Goal: Task Accomplishment & Management: Use online tool/utility

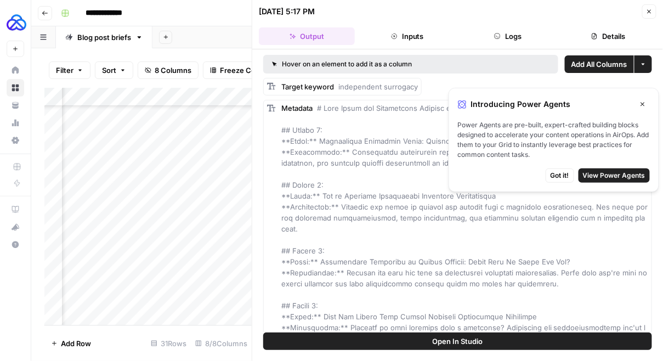
click at [642, 11] on div "[DATE] 5:17 PM Close" at bounding box center [458, 11] width 398 height 14
click at [652, 9] on icon "button" at bounding box center [649, 11] width 7 height 7
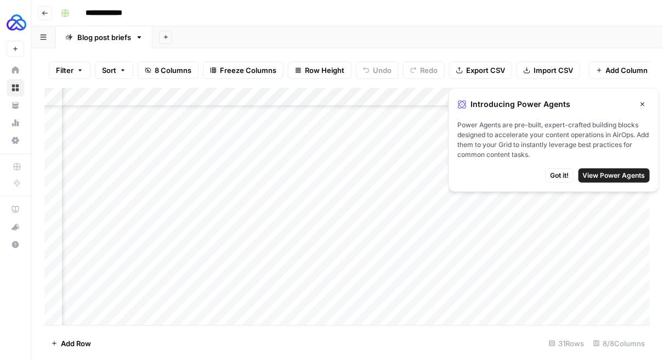
click at [643, 104] on icon "button" at bounding box center [643, 104] width 7 height 7
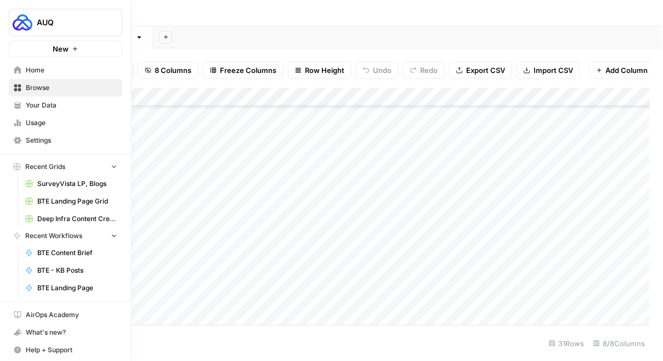
click at [42, 81] on link "Browse" at bounding box center [66, 88] width 114 height 18
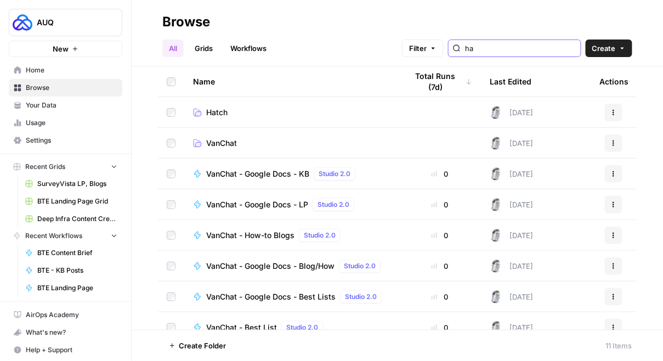
click at [524, 43] on input "ha" at bounding box center [520, 48] width 111 height 11
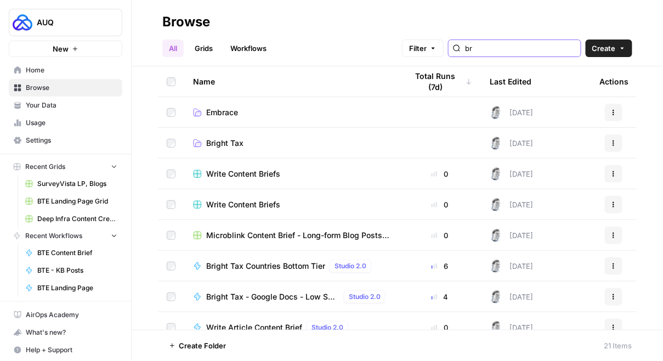
type input "br"
click at [230, 140] on span "Bright Tax" at bounding box center [224, 143] width 37 height 11
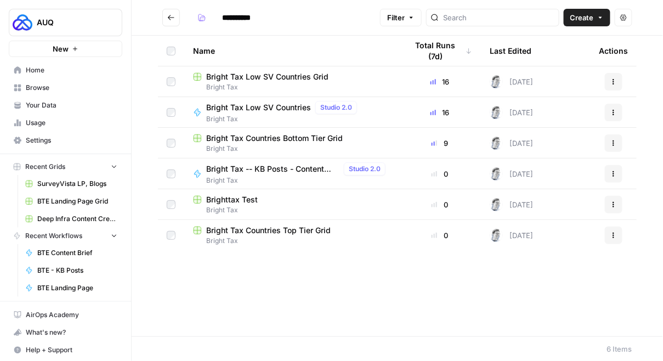
click at [244, 137] on span "Bright Tax Countries Bottom Tier Grid" at bounding box center [274, 138] width 137 height 11
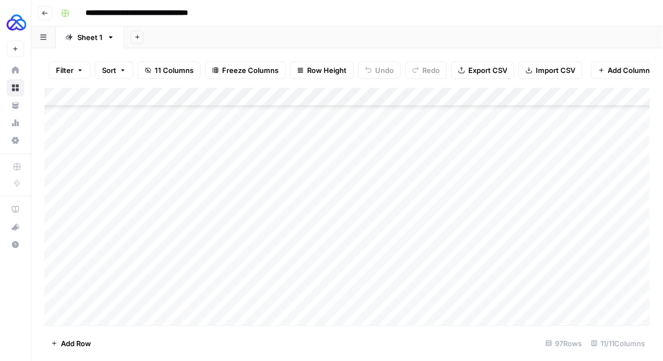
scroll to position [1607, 0]
click at [90, 318] on div "Add Column" at bounding box center [347, 207] width 606 height 238
type textarea "**********"
click at [244, 297] on div "Add Column" at bounding box center [347, 207] width 606 height 238
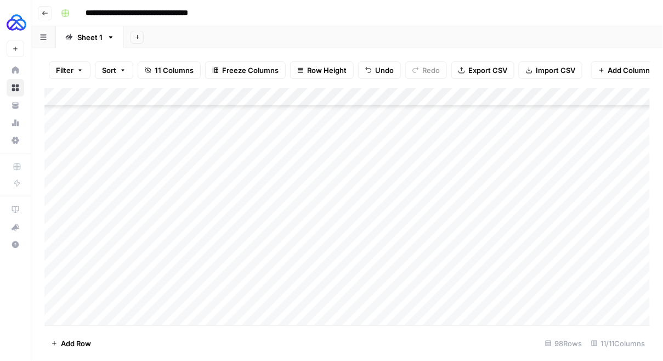
click at [244, 297] on div "Add Column" at bounding box center [347, 207] width 606 height 238
type textarea "**********"
click at [136, 298] on div "Add Column" at bounding box center [347, 207] width 606 height 238
type textarea "**********"
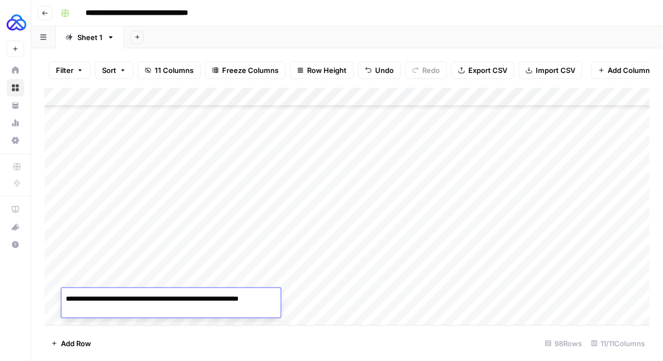
click at [310, 274] on div "Add Column" at bounding box center [347, 207] width 606 height 238
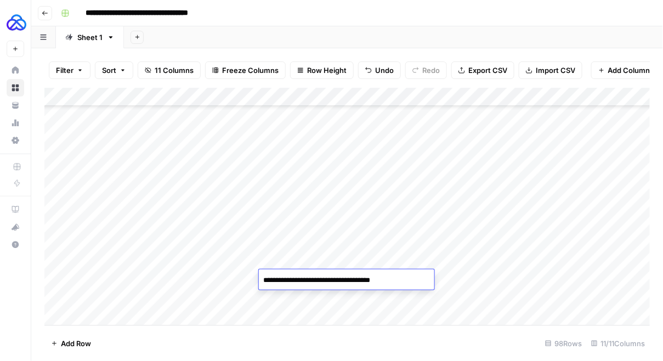
click at [310, 274] on textarea "**********" at bounding box center [347, 280] width 176 height 15
click at [291, 297] on div "Add Column" at bounding box center [347, 207] width 606 height 238
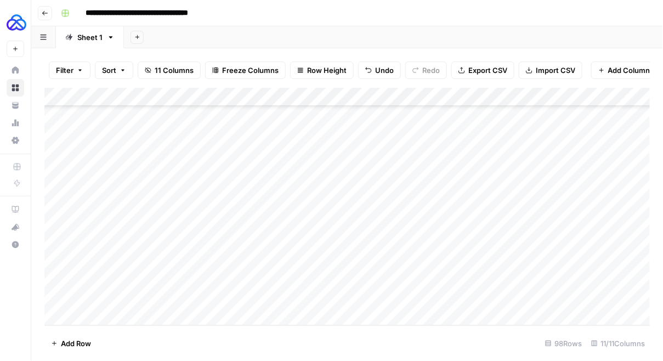
click at [291, 297] on div "Add Column" at bounding box center [347, 207] width 606 height 238
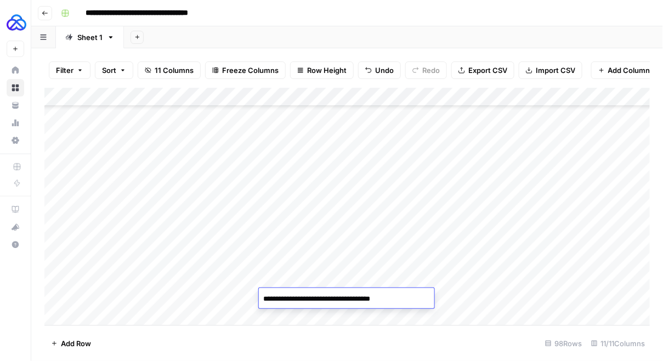
click at [365, 279] on div "Add Column" at bounding box center [347, 207] width 606 height 238
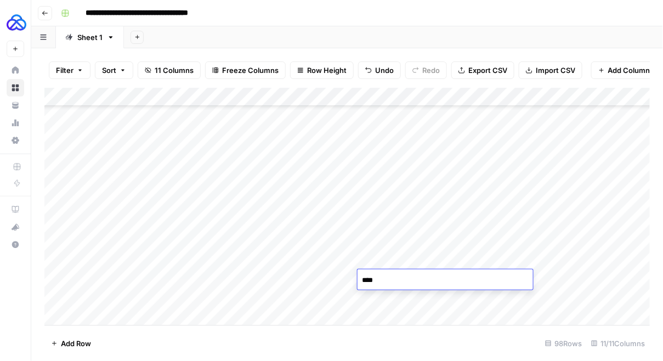
click at [365, 279] on textarea "****" at bounding box center [446, 280] width 176 height 15
click at [371, 296] on div "Add Column" at bounding box center [347, 207] width 606 height 238
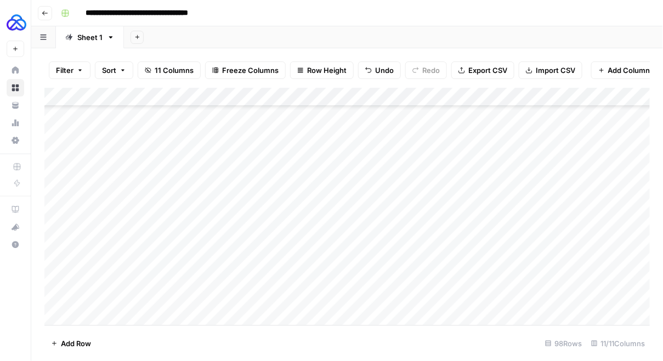
click at [371, 296] on div "Add Column" at bounding box center [347, 207] width 606 height 238
type textarea "****"
click at [483, 275] on div "Add Column" at bounding box center [347, 207] width 606 height 238
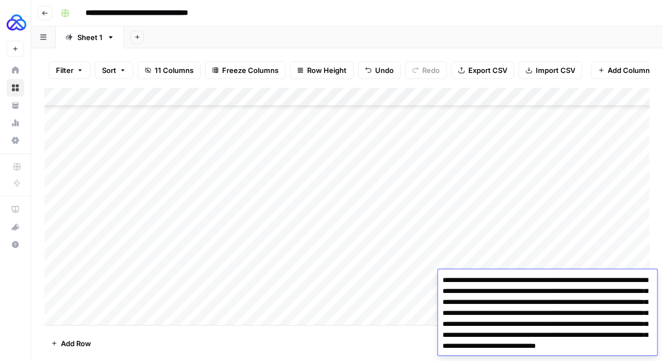
scroll to position [20, 0]
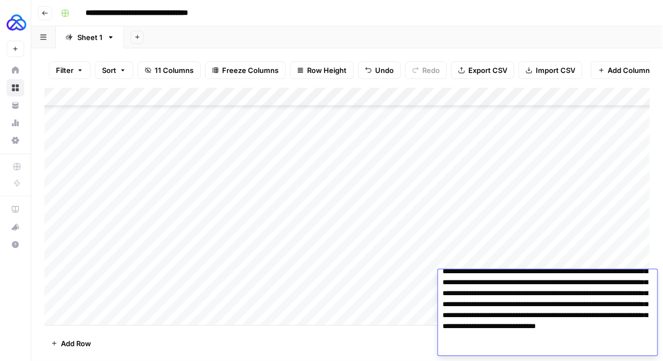
click at [412, 285] on div "Add Column" at bounding box center [347, 207] width 606 height 238
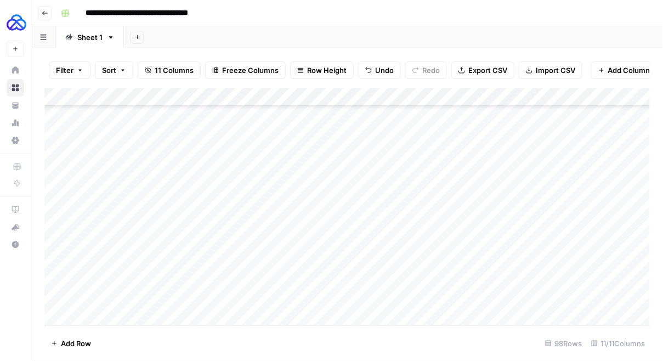
click at [498, 291] on div "Add Column" at bounding box center [347, 207] width 606 height 238
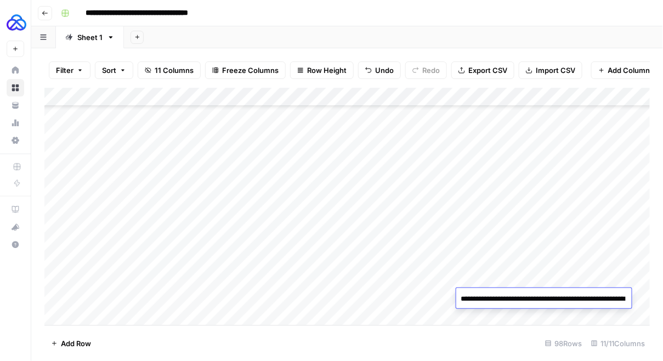
scroll to position [35, 0]
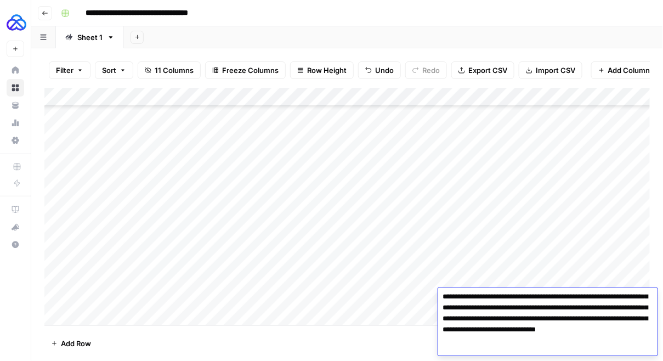
type textarea "**********"
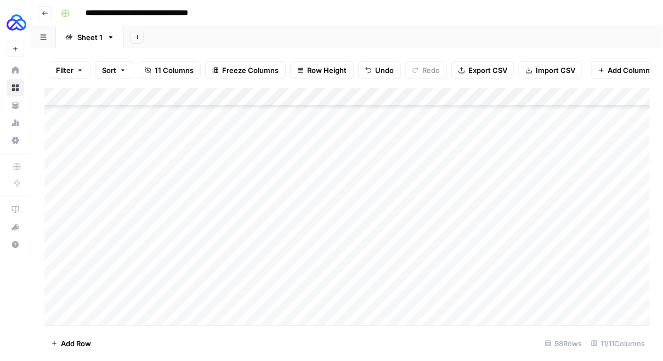
click at [239, 314] on div "Add Column" at bounding box center [347, 207] width 606 height 238
click at [606, 277] on div "Add Column" at bounding box center [347, 207] width 606 height 238
click at [120, 278] on div "Add Column" at bounding box center [347, 207] width 606 height 238
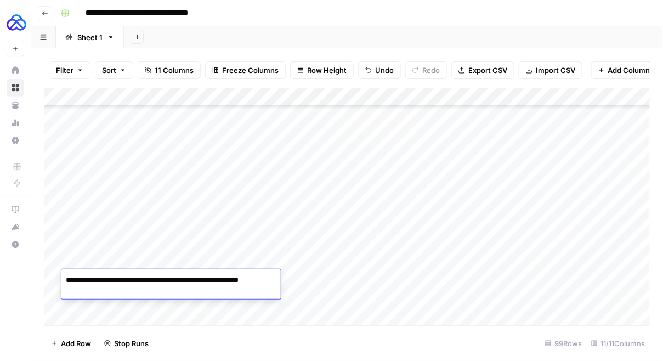
click at [433, 278] on div "Add Column" at bounding box center [347, 207] width 606 height 238
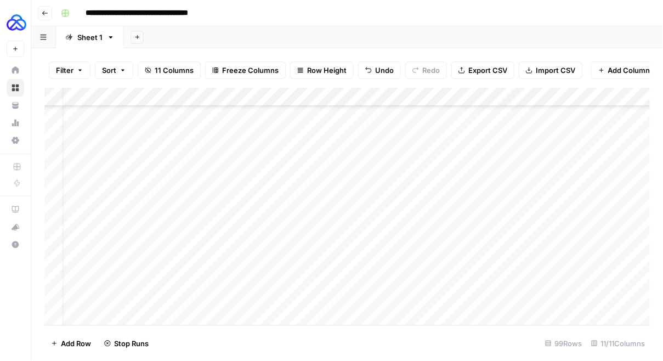
scroll to position [1645, 27]
click at [619, 277] on div "Add Column" at bounding box center [347, 207] width 606 height 238
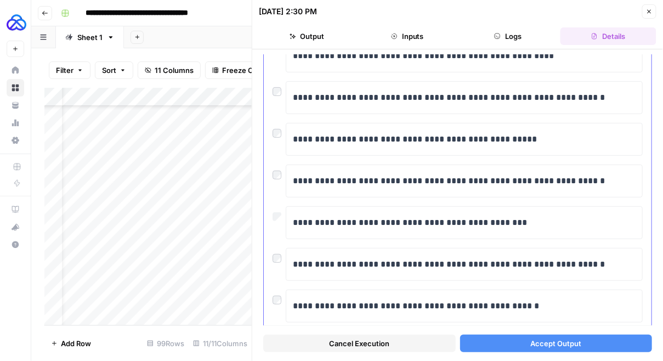
scroll to position [84, 0]
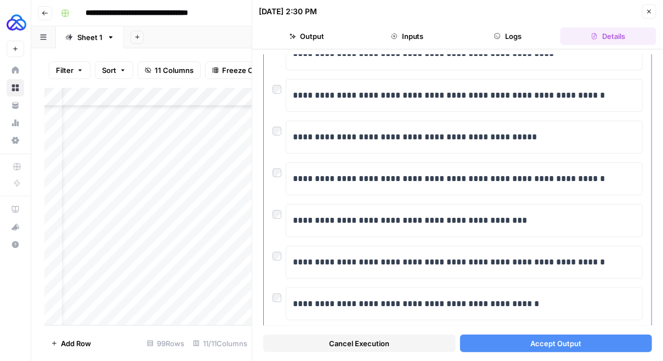
click at [279, 248] on div at bounding box center [279, 253] width 13 height 15
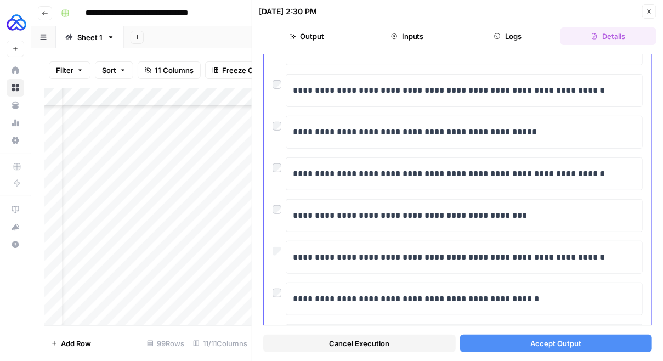
scroll to position [111, 0]
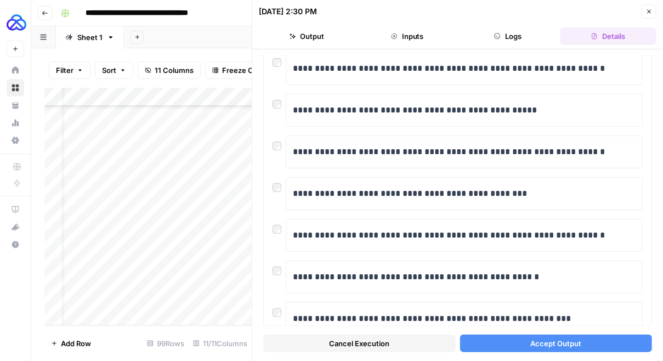
click at [528, 341] on button "Accept Output" at bounding box center [556, 344] width 193 height 18
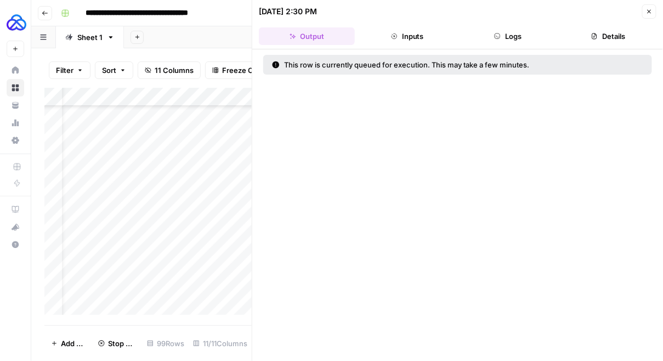
click at [649, 7] on button "Close" at bounding box center [649, 11] width 14 height 14
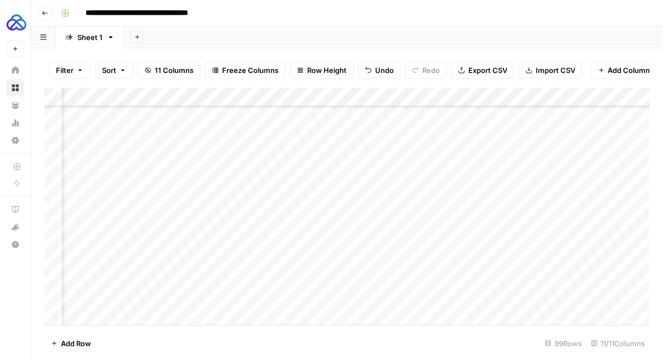
scroll to position [1645, 403]
click at [597, 259] on div "Add Column" at bounding box center [347, 207] width 606 height 238
click at [577, 260] on div "Add Column" at bounding box center [347, 207] width 606 height 238
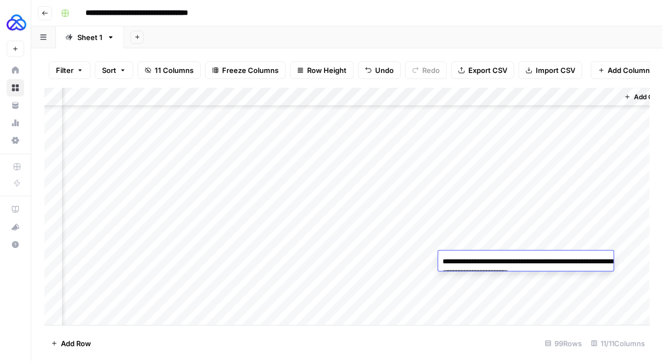
drag, startPoint x: 480, startPoint y: 262, endPoint x: 598, endPoint y: 272, distance: 118.3
click at [598, 272] on textarea "**********" at bounding box center [547, 267] width 219 height 26
drag, startPoint x: 600, startPoint y: 273, endPoint x: 481, endPoint y: 260, distance: 119.8
click at [481, 260] on textarea "**********" at bounding box center [547, 267] width 219 height 26
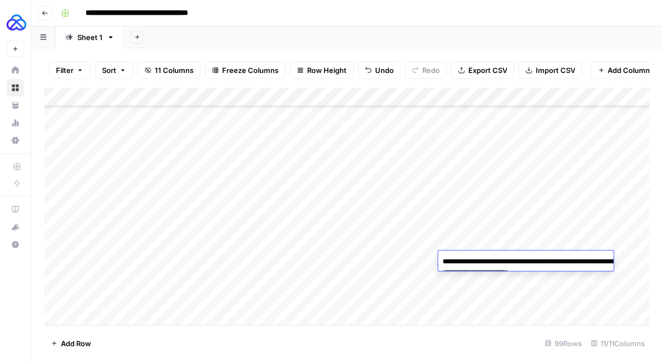
click at [204, 292] on div "Add Column" at bounding box center [347, 207] width 606 height 238
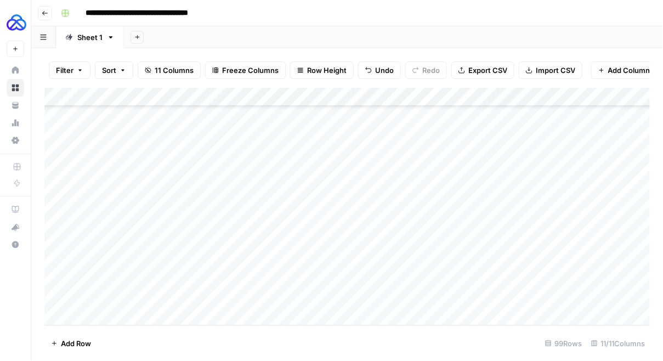
click at [204, 292] on div "Add Column" at bounding box center [347, 207] width 606 height 238
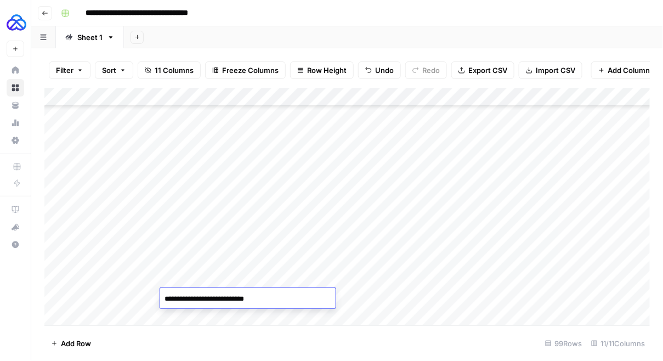
type textarea "**********"
click at [92, 296] on div "Add Column" at bounding box center [347, 207] width 606 height 238
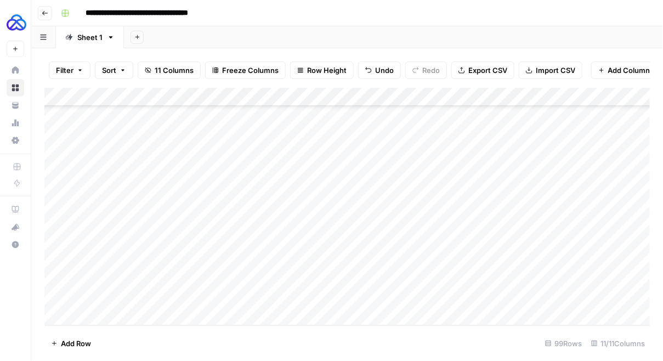
click at [92, 296] on div "Add Column" at bounding box center [347, 207] width 606 height 238
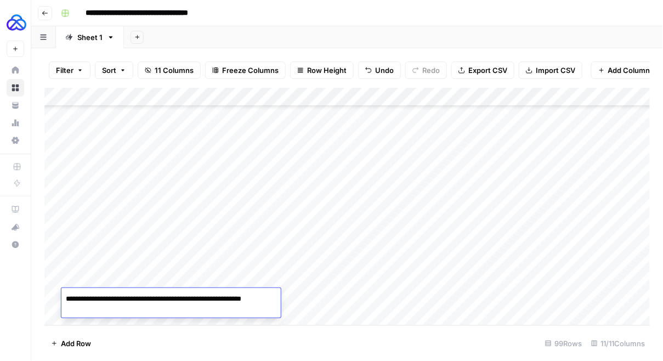
click at [300, 279] on div "Add Column" at bounding box center [347, 207] width 606 height 238
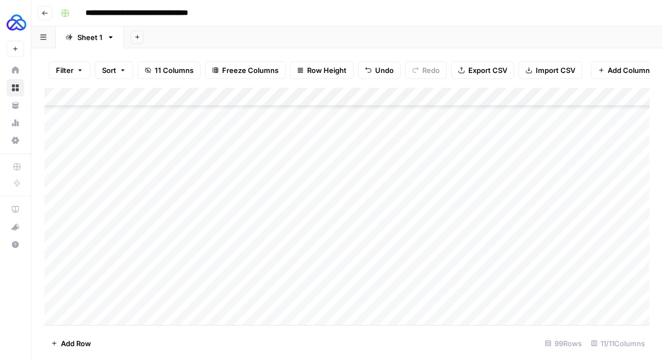
click at [300, 279] on div "Add Column" at bounding box center [347, 207] width 606 height 238
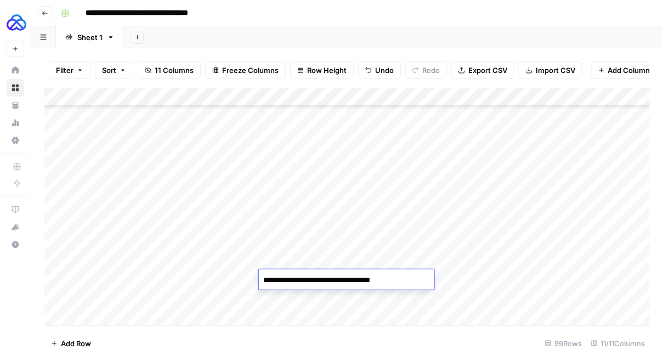
click at [300, 279] on textarea "**********" at bounding box center [347, 280] width 176 height 15
click at [298, 302] on div "Add Column" at bounding box center [347, 207] width 606 height 238
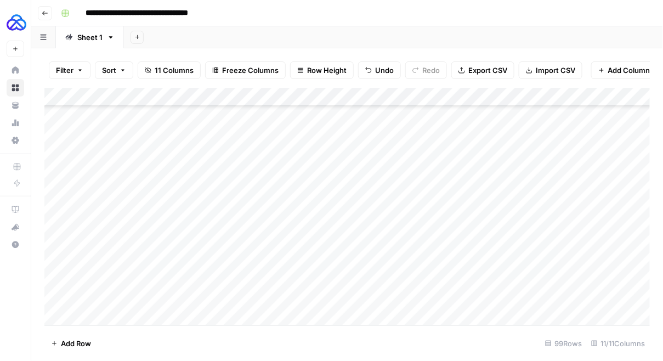
click at [298, 302] on div "Add Column" at bounding box center [347, 207] width 606 height 238
click at [369, 276] on div "Add Column" at bounding box center [347, 207] width 606 height 238
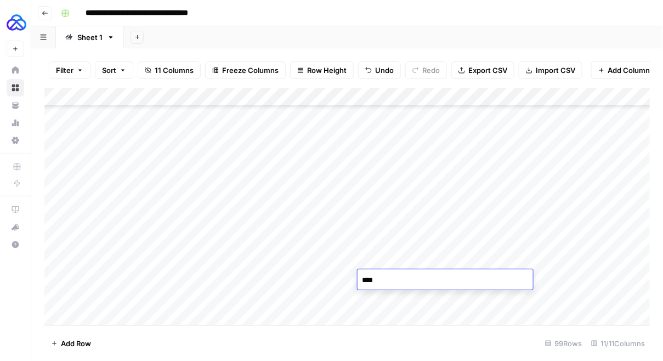
click at [369, 276] on textarea "****" at bounding box center [446, 280] width 176 height 15
click at [371, 291] on div "Add Column" at bounding box center [347, 207] width 606 height 238
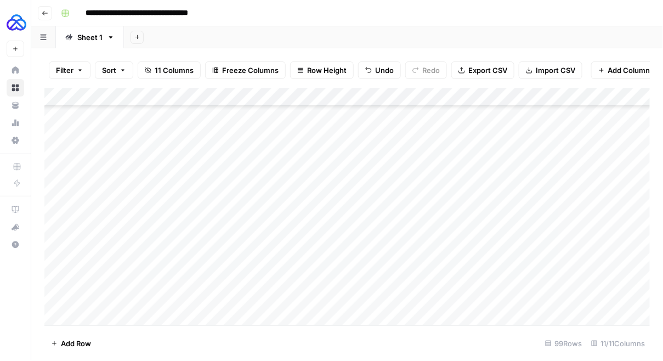
click at [371, 291] on div "Add Column" at bounding box center [347, 207] width 606 height 238
click at [475, 278] on div "Add Column" at bounding box center [347, 207] width 606 height 238
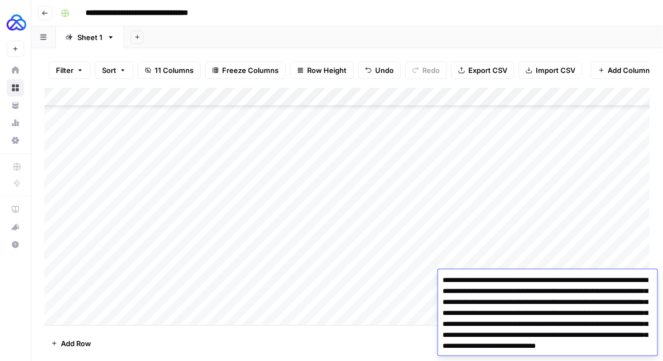
scroll to position [20, 0]
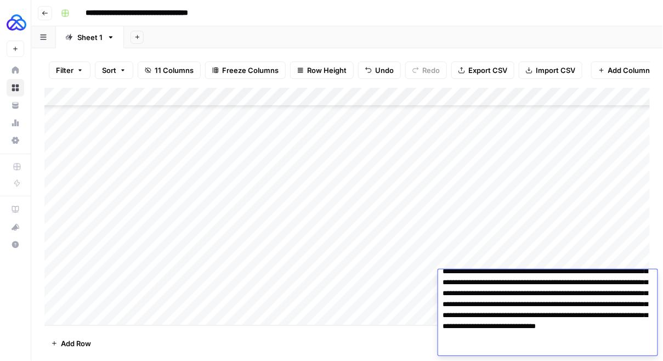
click at [420, 284] on div "Add Column" at bounding box center [347, 207] width 606 height 238
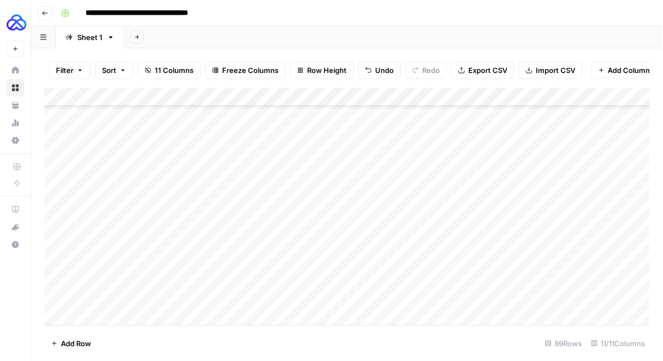
click at [493, 294] on div "Add Column" at bounding box center [347, 207] width 606 height 238
type textarea "**********"
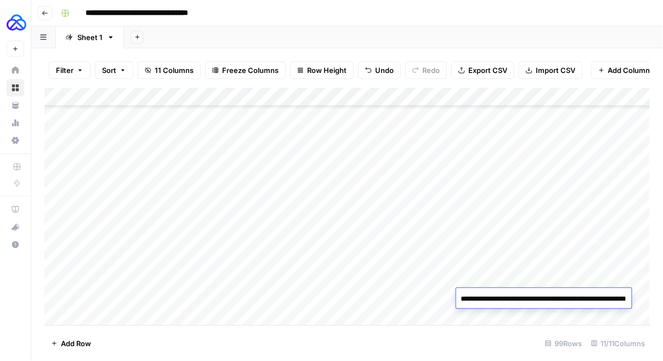
scroll to position [35, 0]
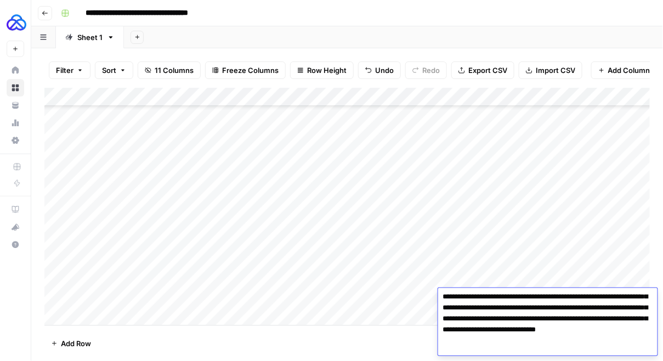
click at [492, 276] on div "Add Column" at bounding box center [347, 207] width 606 height 238
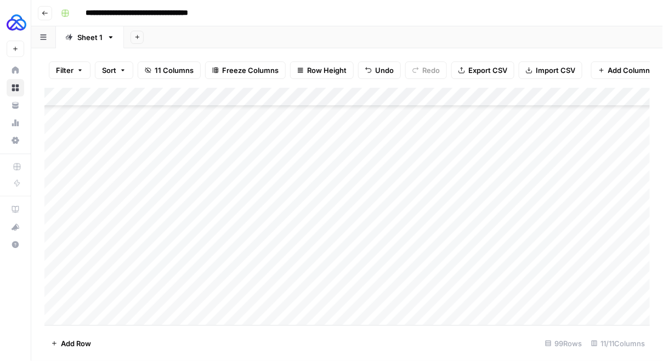
click at [601, 297] on div "Add Column" at bounding box center [347, 207] width 606 height 238
click at [603, 298] on div "Add Column" at bounding box center [347, 207] width 606 height 238
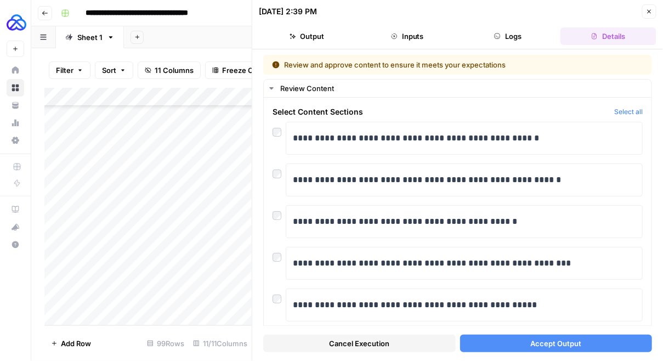
click at [116, 298] on div "Add Column" at bounding box center [148, 207] width 208 height 238
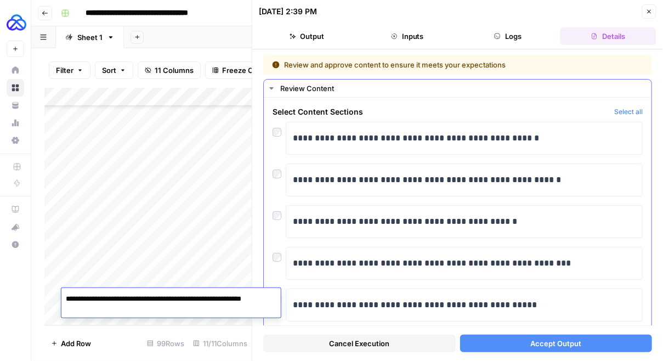
click at [301, 160] on div "**********" at bounding box center [458, 284] width 370 height 325
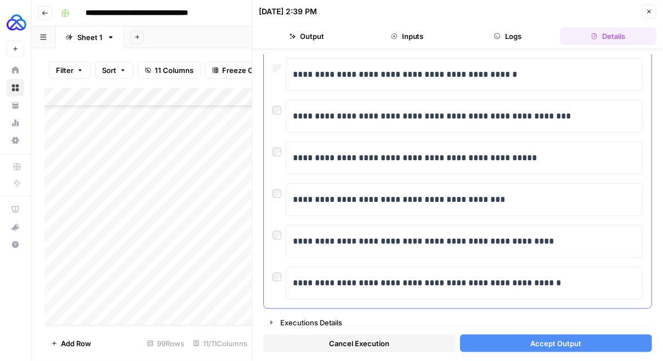
scroll to position [148, 0]
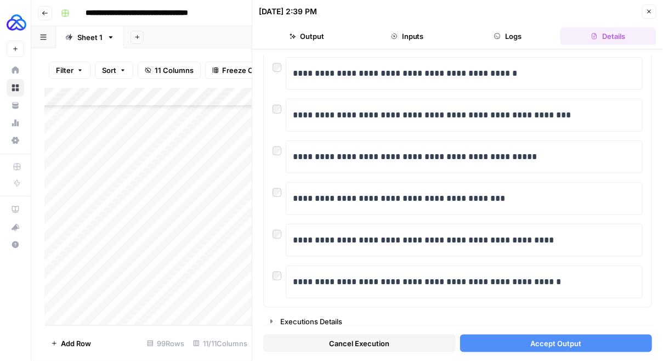
click at [501, 351] on button "Accept Output" at bounding box center [556, 344] width 193 height 18
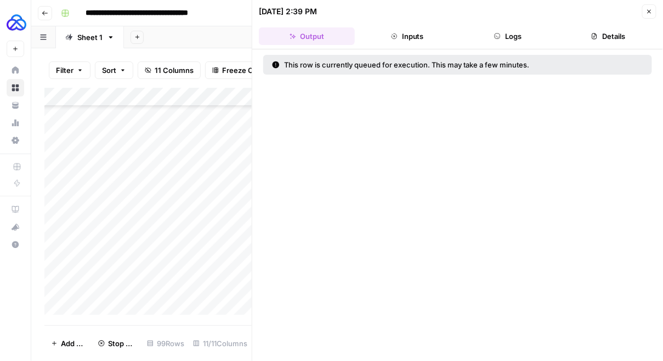
click at [649, 10] on icon "button" at bounding box center [649, 11] width 7 height 7
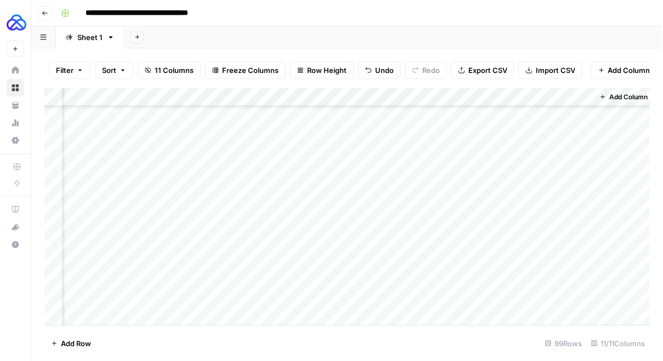
scroll to position [1645, 559]
click at [440, 299] on div "Add Column" at bounding box center [347, 207] width 606 height 238
click at [54, 276] on div "Add Column" at bounding box center [347, 207] width 606 height 238
click at [64, 340] on span "Delete 1 Row" at bounding box center [73, 343] width 44 height 11
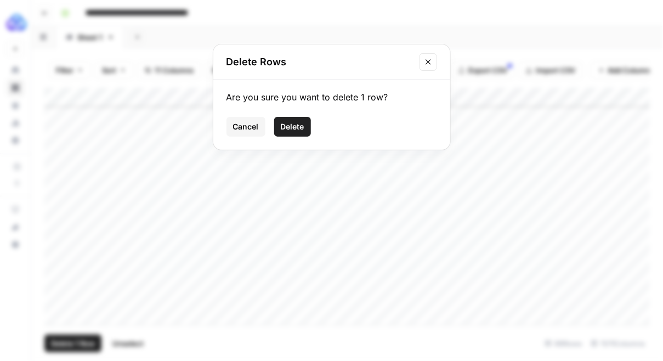
click at [290, 122] on span "Delete" at bounding box center [293, 126] width 24 height 11
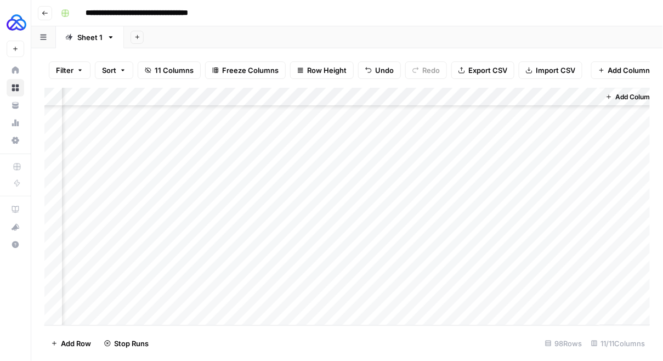
scroll to position [1626, 559]
click at [533, 292] on div "Add Column" at bounding box center [347, 207] width 606 height 238
click at [534, 292] on div "Add Column" at bounding box center [347, 207] width 606 height 238
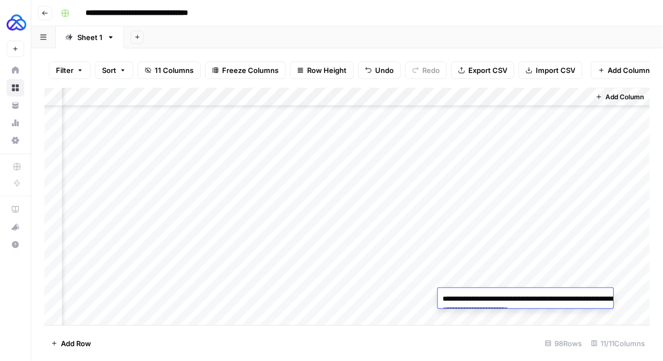
drag, startPoint x: 481, startPoint y: 298, endPoint x: 599, endPoint y: 309, distance: 118.9
click at [599, 309] on textarea "**********" at bounding box center [547, 304] width 219 height 26
click at [93, 309] on div "Add Column" at bounding box center [347, 207] width 606 height 238
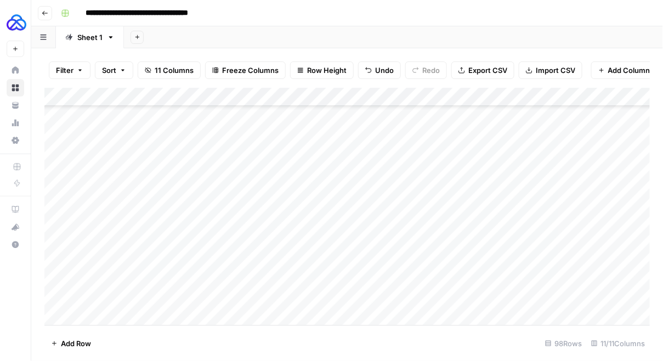
click at [93, 309] on div "Add Column" at bounding box center [347, 207] width 606 height 238
type textarea "**********"
click at [245, 296] on div "Add Column" at bounding box center [347, 207] width 606 height 238
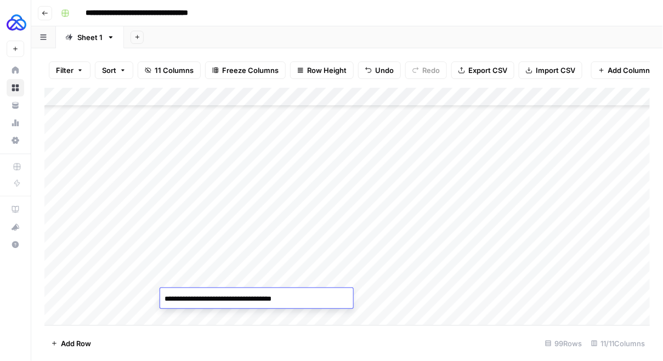
type textarea "**********"
click at [127, 294] on div "Add Column" at bounding box center [347, 207] width 606 height 238
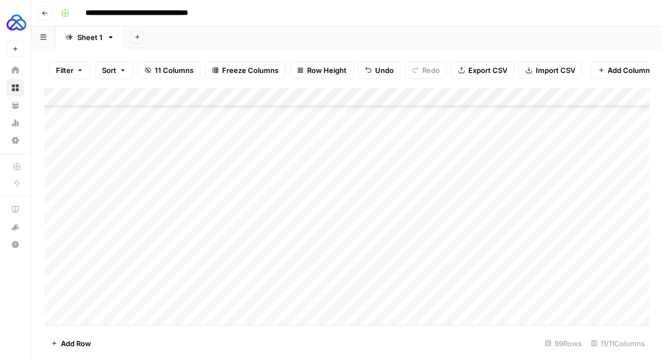
click at [127, 293] on div "Add Column" at bounding box center [347, 207] width 606 height 238
type textarea "**********"
click at [297, 275] on div "Add Column" at bounding box center [347, 207] width 606 height 238
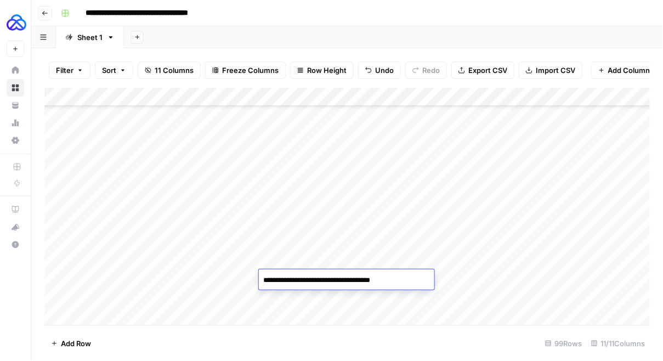
click at [297, 275] on textarea "**********" at bounding box center [347, 280] width 176 height 15
click at [289, 291] on div "Add Column" at bounding box center [347, 207] width 606 height 238
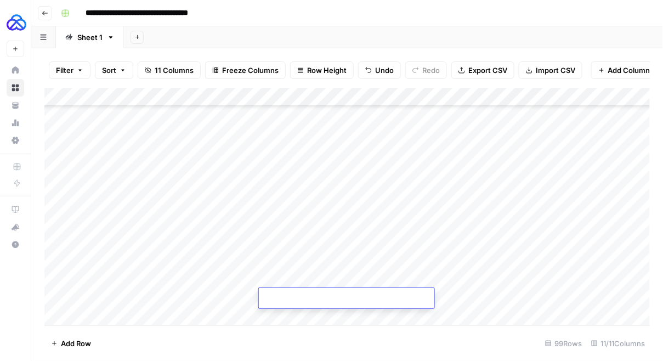
type textarea "**********"
click at [370, 279] on div "Add Column" at bounding box center [347, 207] width 606 height 238
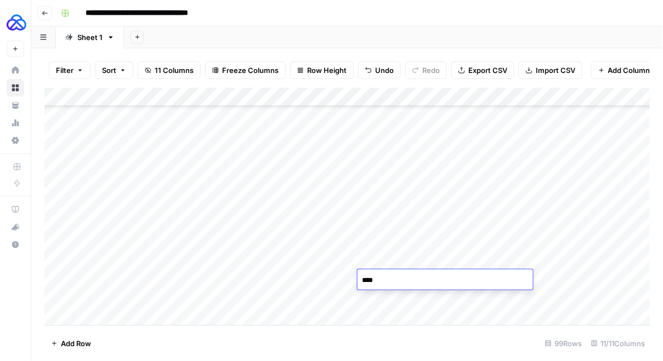
click at [370, 279] on textarea "****" at bounding box center [446, 280] width 176 height 15
click at [372, 299] on div "Add Column" at bounding box center [347, 207] width 606 height 238
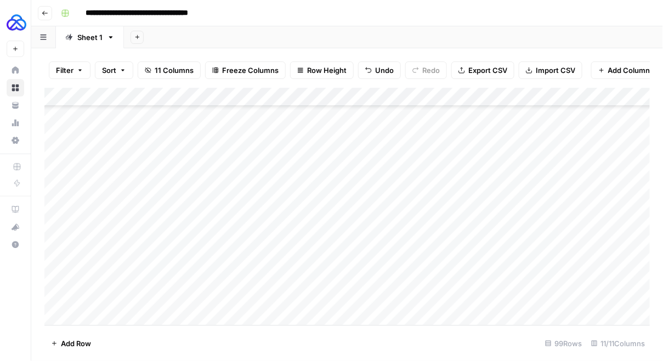
click at [372, 299] on div "Add Column" at bounding box center [347, 207] width 606 height 238
click at [500, 282] on div "Add Column" at bounding box center [347, 207] width 606 height 238
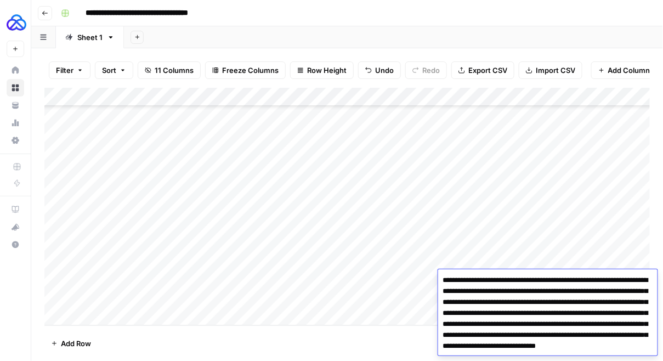
scroll to position [20, 0]
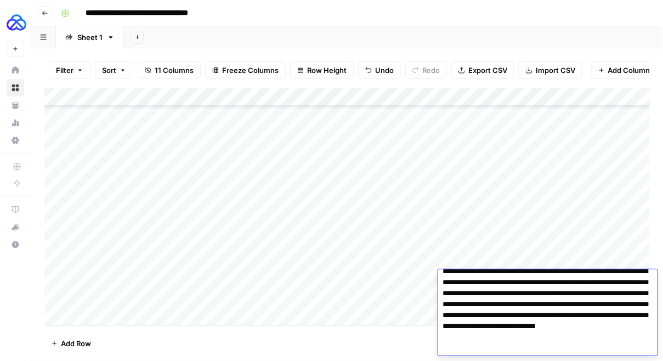
click at [439, 298] on textarea "**********" at bounding box center [547, 304] width 219 height 103
click at [388, 287] on div "Add Column" at bounding box center [347, 207] width 606 height 238
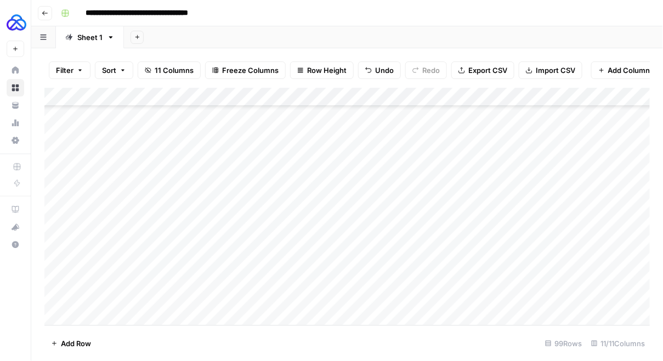
click at [482, 293] on div "Add Column" at bounding box center [347, 207] width 606 height 238
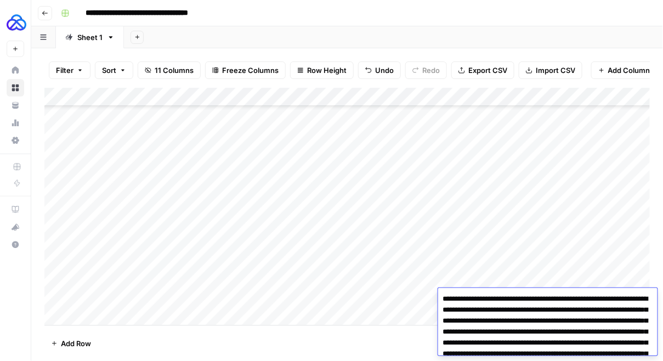
scroll to position [35, 0]
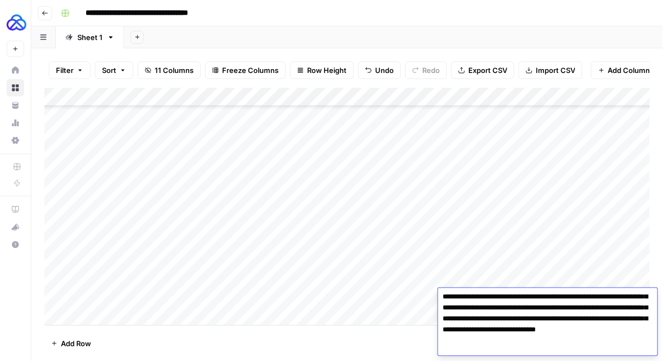
click at [489, 275] on div "Add Column" at bounding box center [347, 207] width 606 height 238
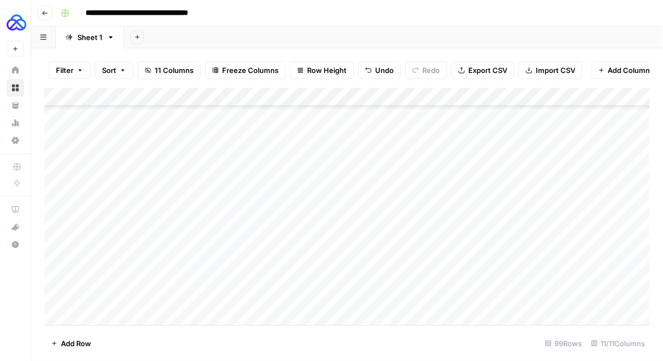
click at [602, 296] on div "Add Column" at bounding box center [347, 207] width 606 height 238
click at [641, 296] on div "Add Column" at bounding box center [347, 207] width 606 height 238
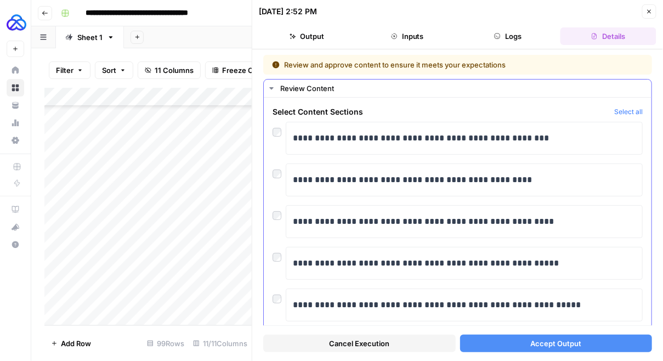
click at [275, 219] on div at bounding box center [279, 212] width 13 height 15
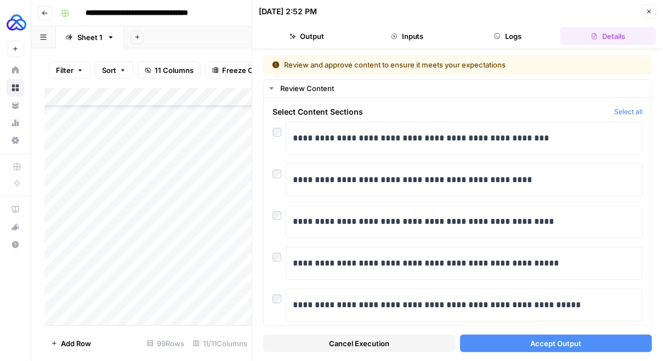
click at [546, 342] on span "Accept Output" at bounding box center [555, 343] width 51 height 11
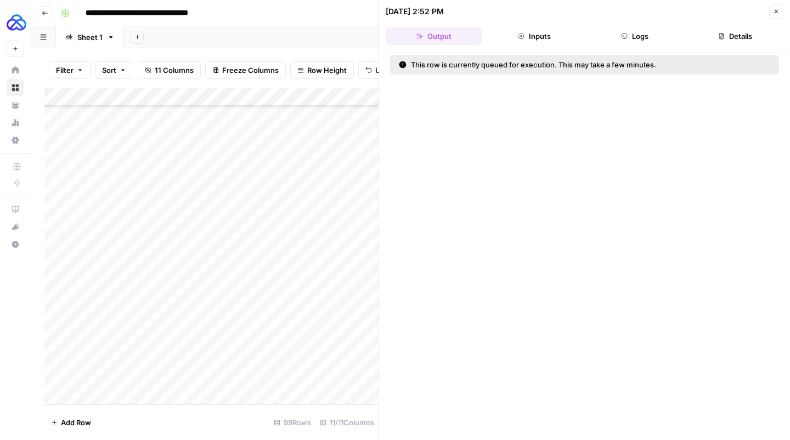
scroll to position [1565, 0]
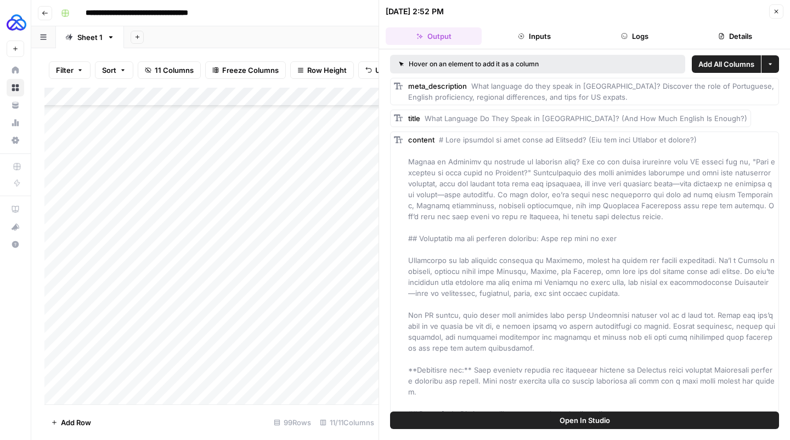
click at [663, 13] on icon "button" at bounding box center [776, 11] width 7 height 7
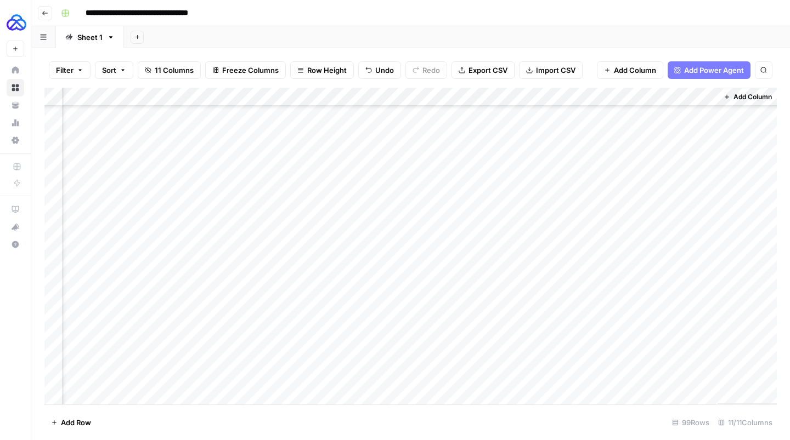
scroll to position [1565, 433]
click at [568, 360] on div "Add Column" at bounding box center [410, 246] width 732 height 317
click at [663, 360] on div "Add Column" at bounding box center [410, 246] width 732 height 317
drag, startPoint x: 739, startPoint y: 389, endPoint x: 608, endPoint y: 377, distance: 132.3
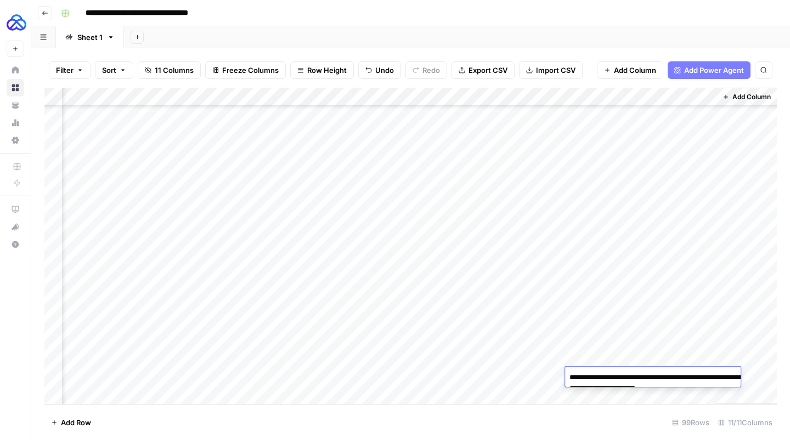
click at [608, 360] on textarea "**********" at bounding box center [674, 383] width 219 height 26
